Goal: Navigation & Orientation: Go to known website

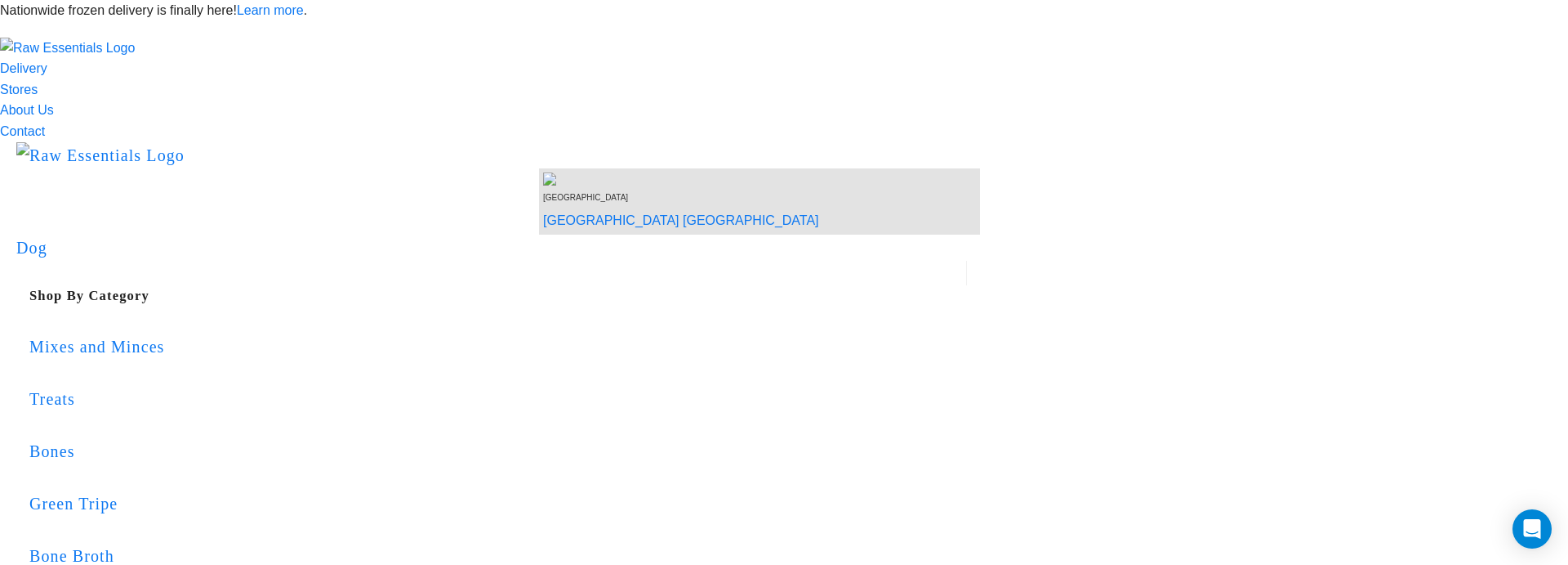
scroll to position [13, 0]
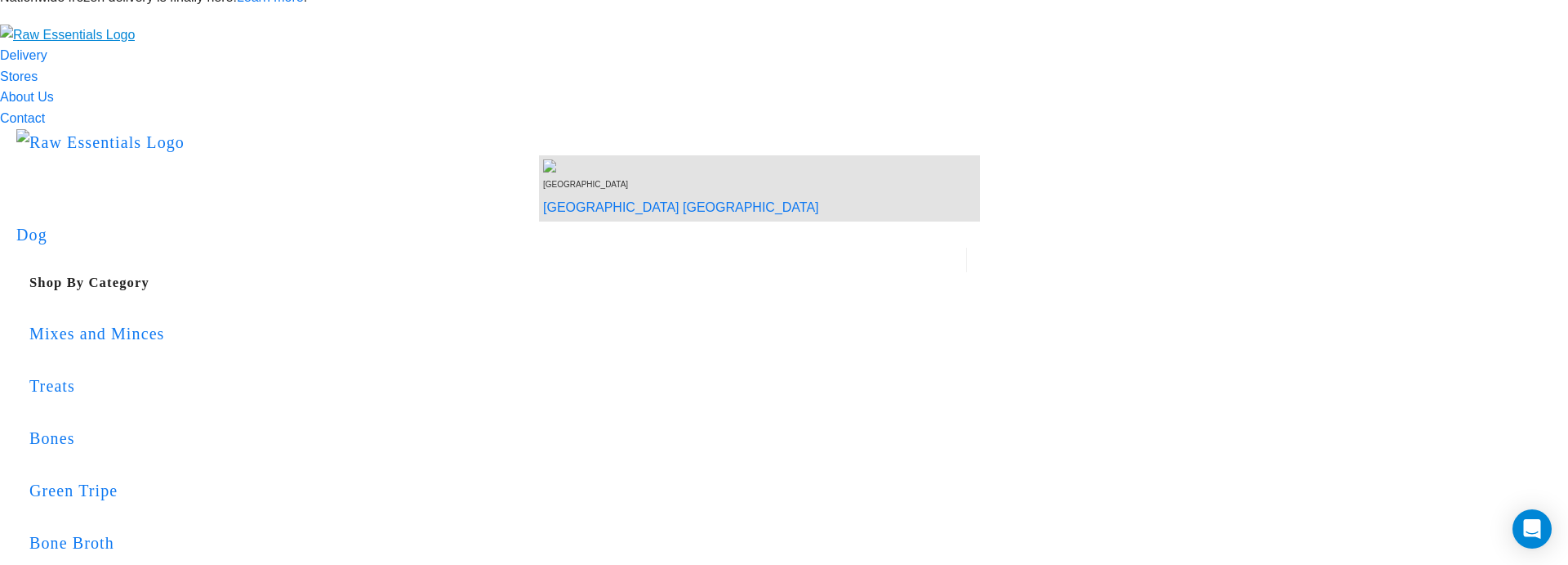
click at [135, 46] on img "dropdown navigation" at bounding box center [67, 36] width 135 height 22
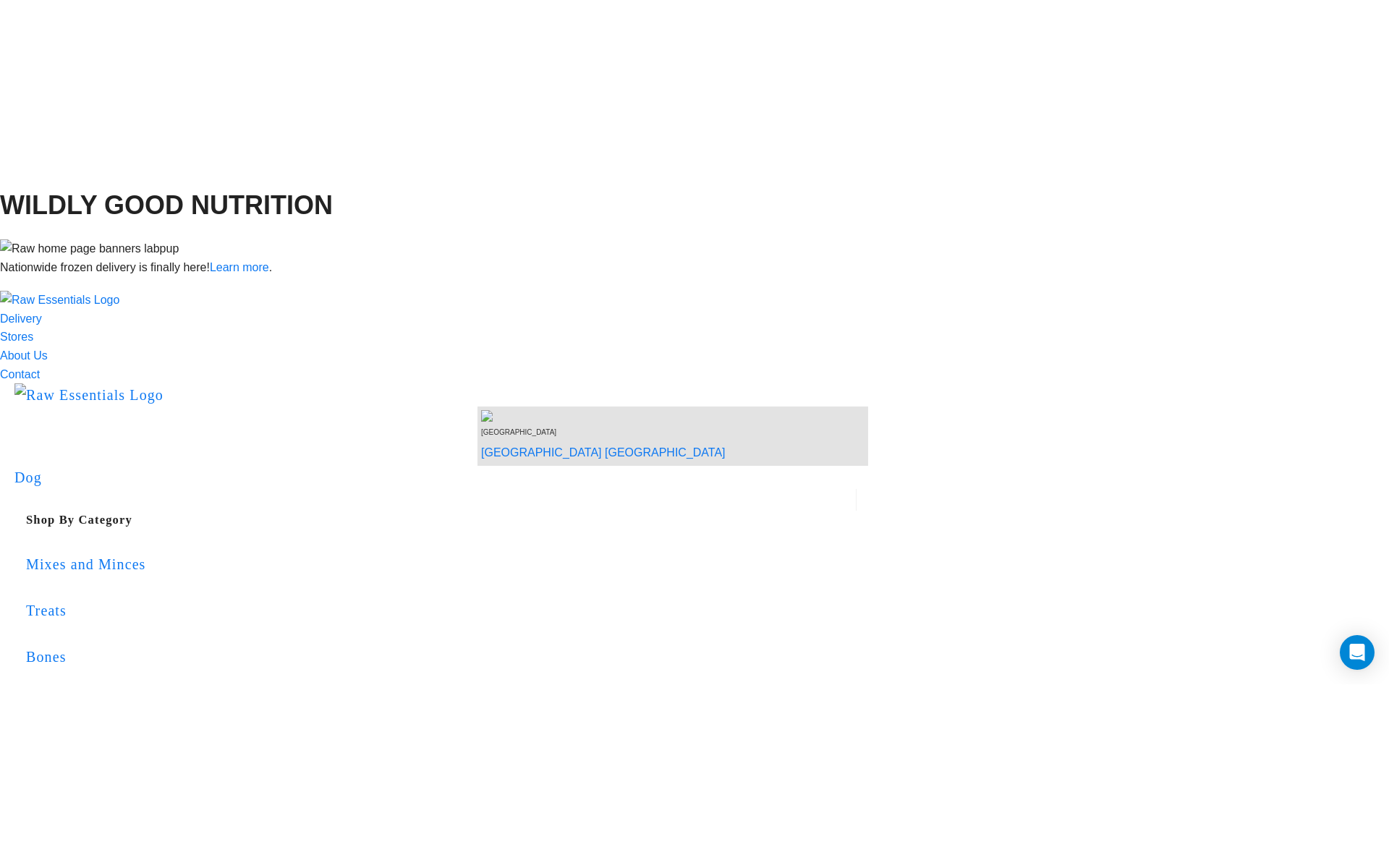
scroll to position [13, 0]
